Goal: Task Accomplishment & Management: Manage account settings

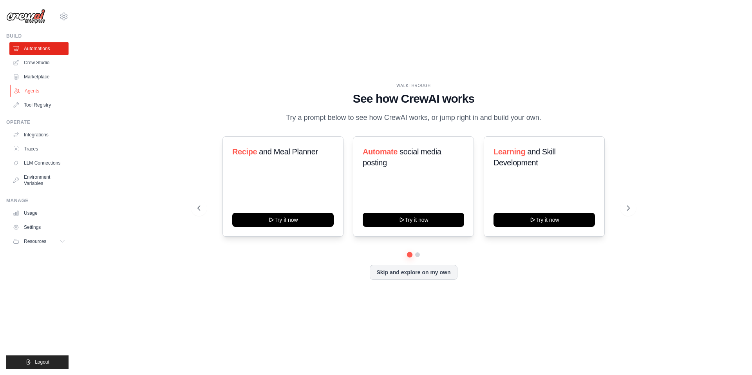
click at [40, 93] on link "Agents" at bounding box center [39, 91] width 59 height 13
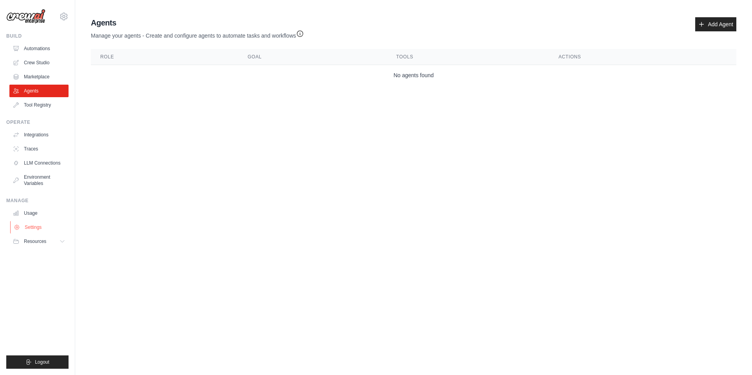
click at [36, 223] on link "Settings" at bounding box center [39, 227] width 59 height 13
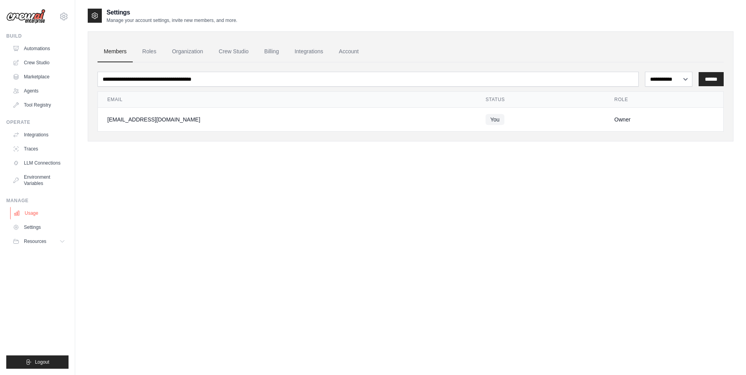
click at [42, 212] on link "Usage" at bounding box center [39, 213] width 59 height 13
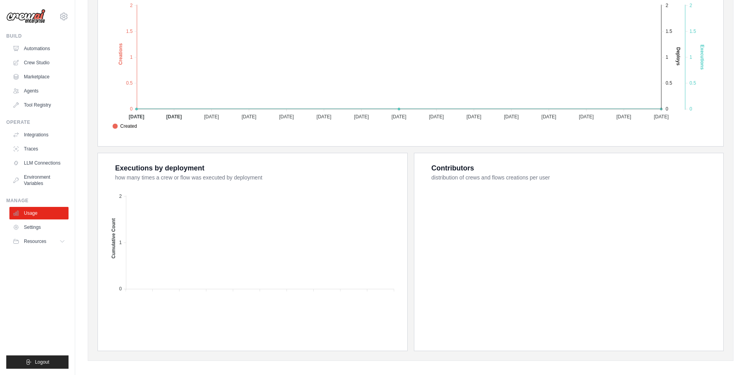
scroll to position [188, 0]
click at [44, 246] on button "Resources" at bounding box center [39, 241] width 59 height 13
click at [44, 245] on button "Resources" at bounding box center [39, 241] width 59 height 13
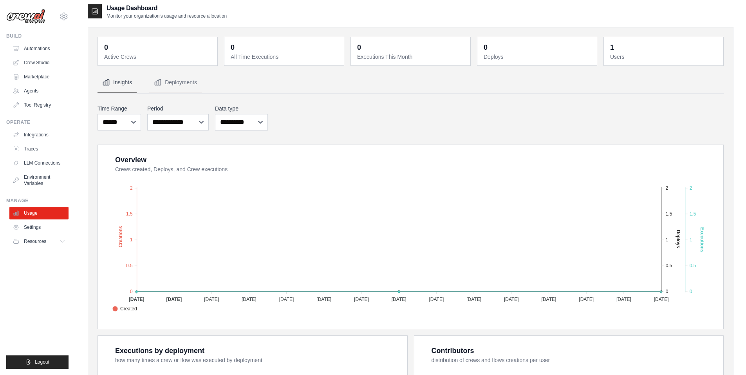
scroll to position [0, 0]
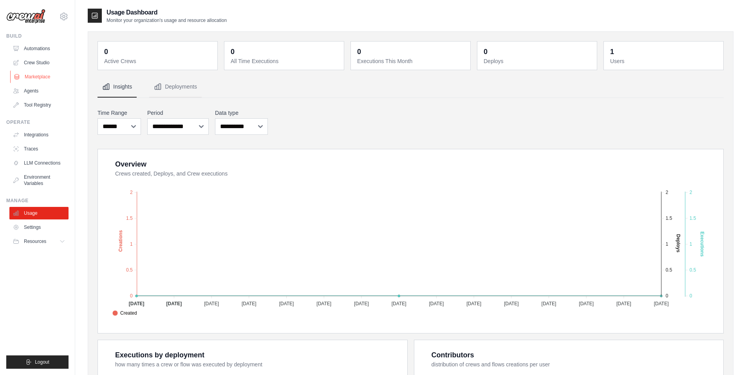
click at [47, 76] on link "Marketplace" at bounding box center [39, 77] width 59 height 13
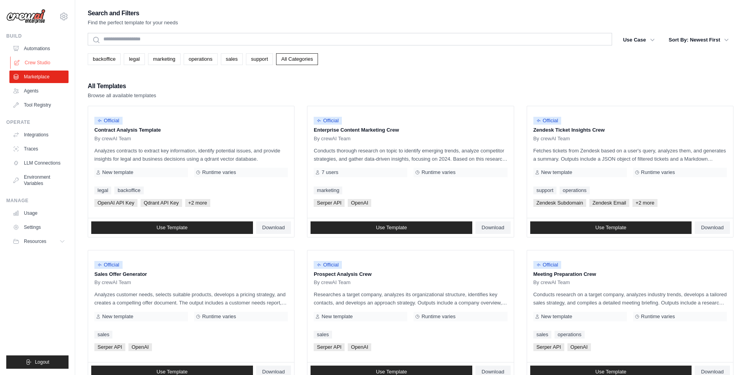
click at [40, 62] on link "Crew Studio" at bounding box center [39, 62] width 59 height 13
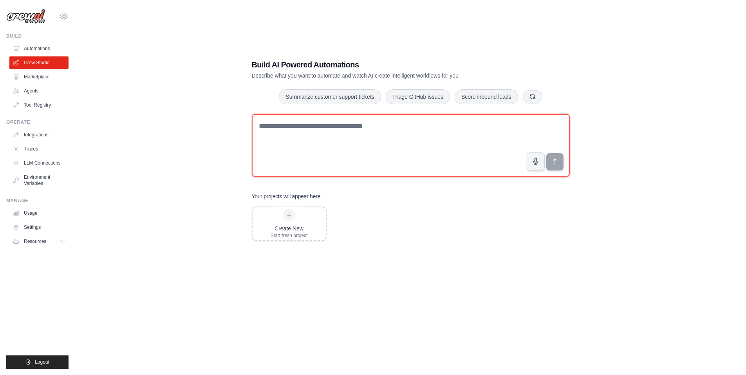
click at [322, 157] on textarea at bounding box center [411, 145] width 318 height 63
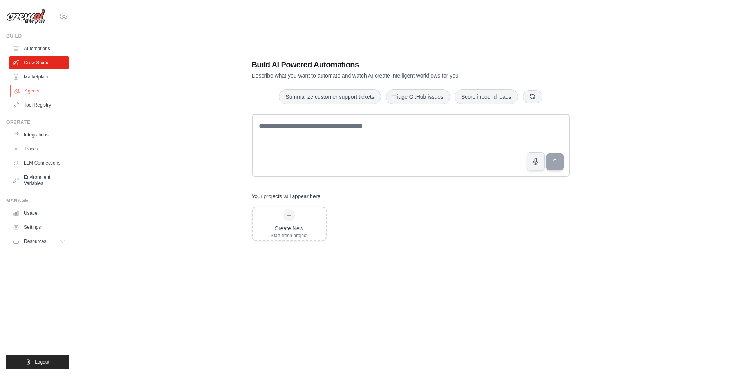
click at [49, 91] on link "Agents" at bounding box center [39, 91] width 59 height 13
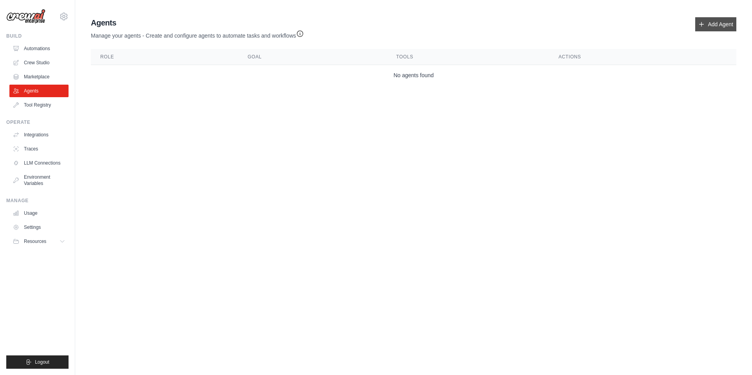
click at [728, 27] on link "Add Agent" at bounding box center [715, 24] width 41 height 14
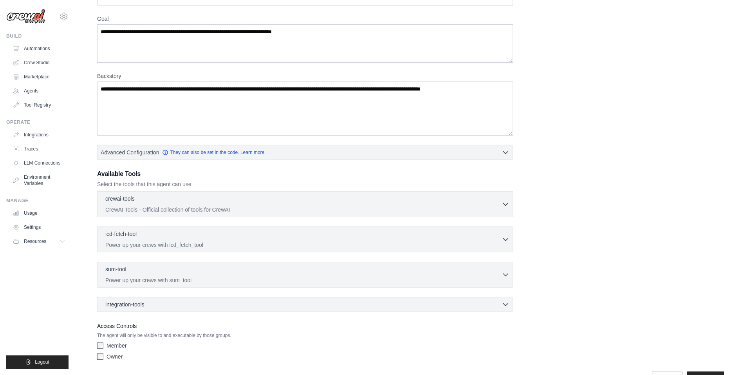
scroll to position [65, 0]
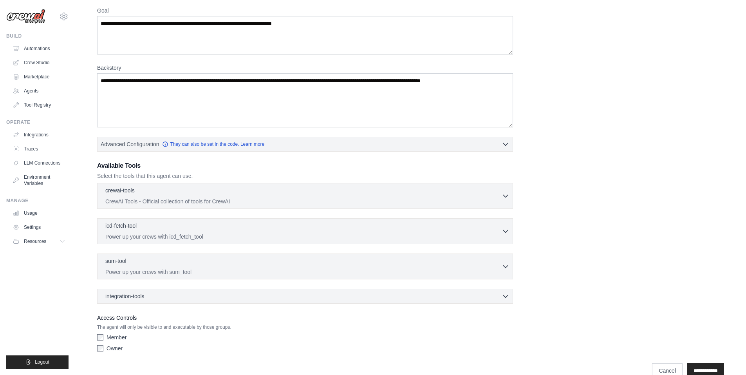
drag, startPoint x: 725, startPoint y: 159, endPoint x: 723, endPoint y: 164, distance: 5.3
click at [723, 164] on div "Role Goal Backstory Advanced Configuration They can also be set in the code. Le…" at bounding box center [411, 171] width 646 height 424
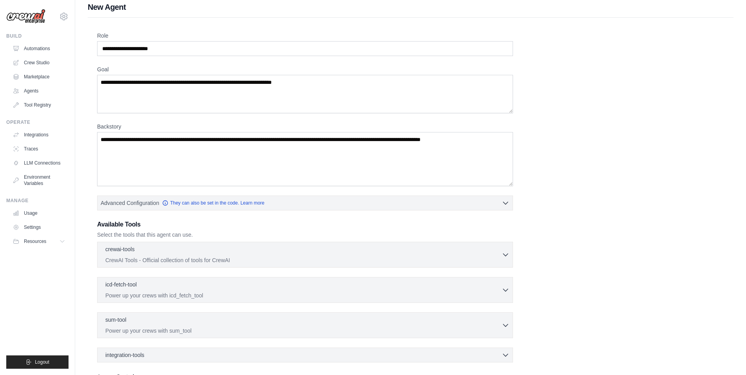
scroll to position [0, 0]
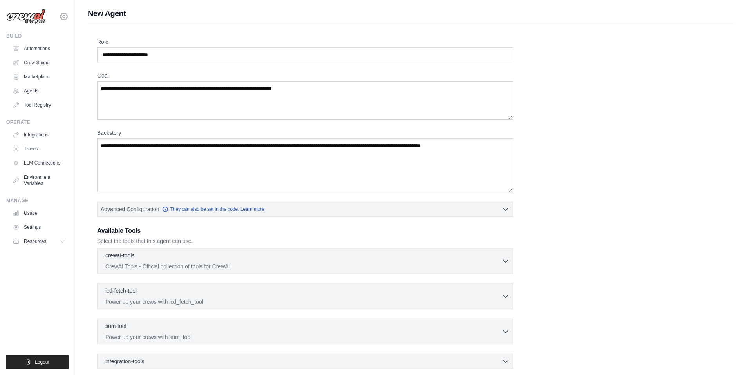
click at [62, 14] on icon at bounding box center [63, 16] width 9 height 9
click at [43, 54] on link "Settings" at bounding box center [63, 53] width 69 height 14
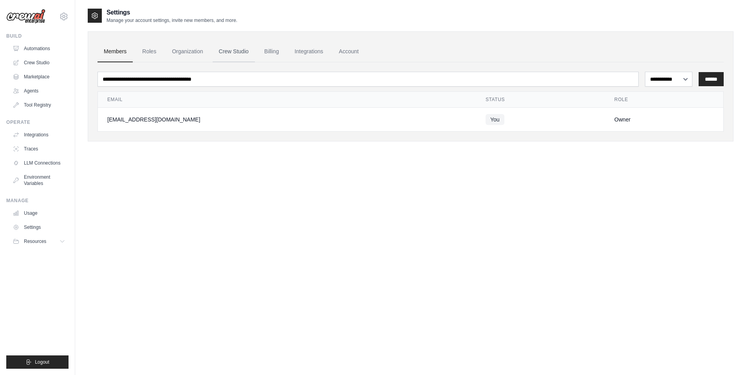
click at [244, 54] on link "Crew Studio" at bounding box center [234, 51] width 42 height 21
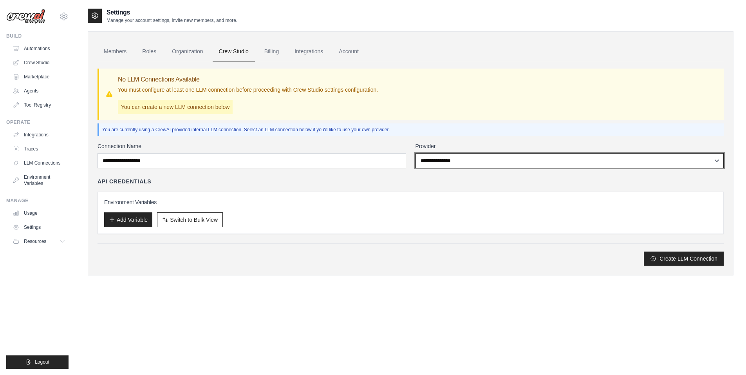
click at [449, 160] on select "**********" at bounding box center [570, 160] width 309 height 15
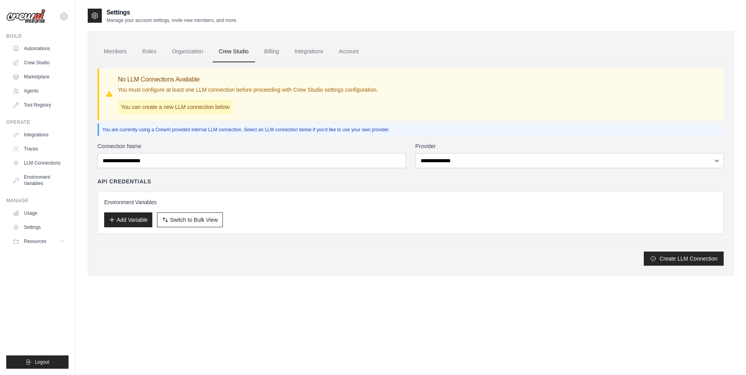
click at [178, 287] on div "Settings Manage your account settings, invite new members, and more. Members Ro…" at bounding box center [411, 148] width 646 height 280
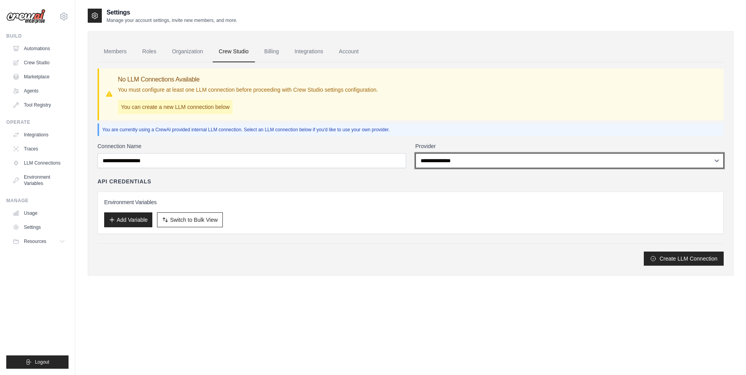
click at [555, 161] on select "**********" at bounding box center [570, 160] width 309 height 15
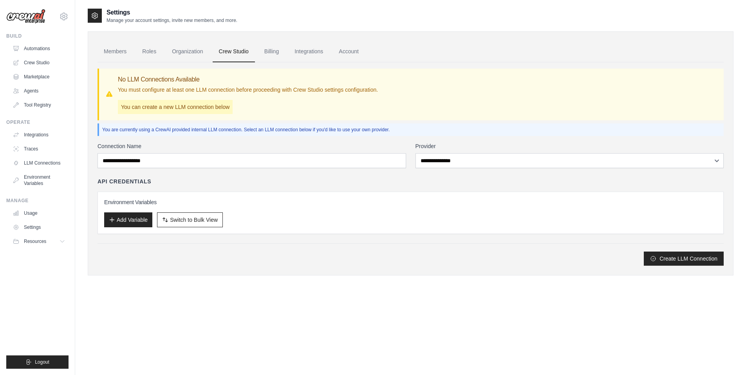
click at [284, 290] on div "Settings Manage your account settings, invite new members, and more. Members Ro…" at bounding box center [411, 195] width 646 height 375
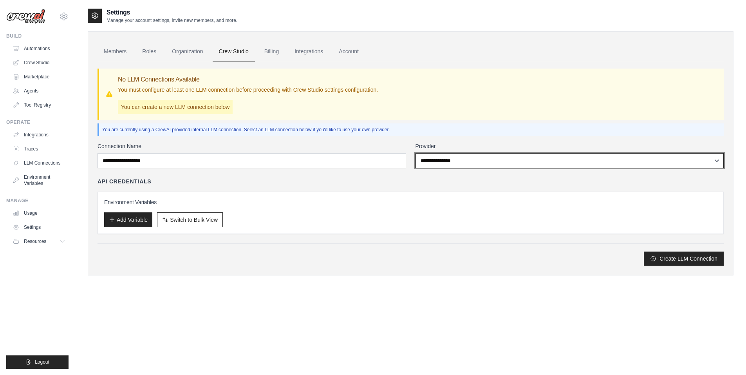
click at [456, 153] on select "**********" at bounding box center [570, 160] width 309 height 15
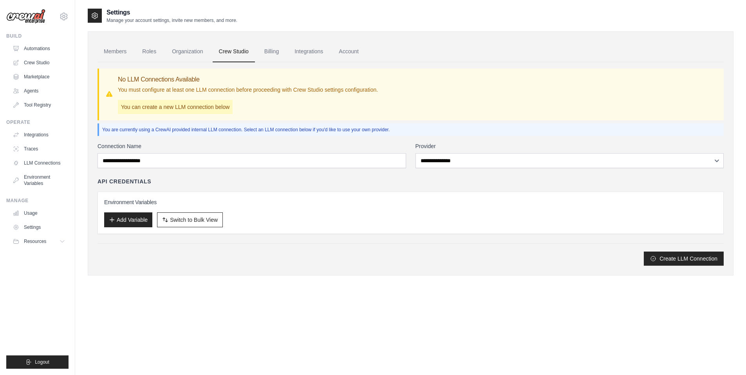
click at [218, 278] on div "Settings Manage your account settings, invite new members, and more. Members Ro…" at bounding box center [411, 148] width 646 height 280
